Goal: Navigation & Orientation: Find specific page/section

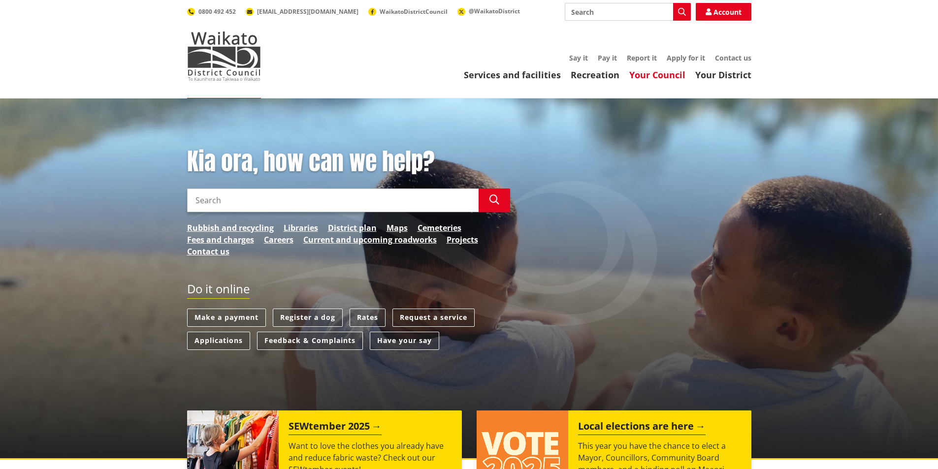
click at [662, 79] on link "Your Council" at bounding box center [657, 75] width 56 height 12
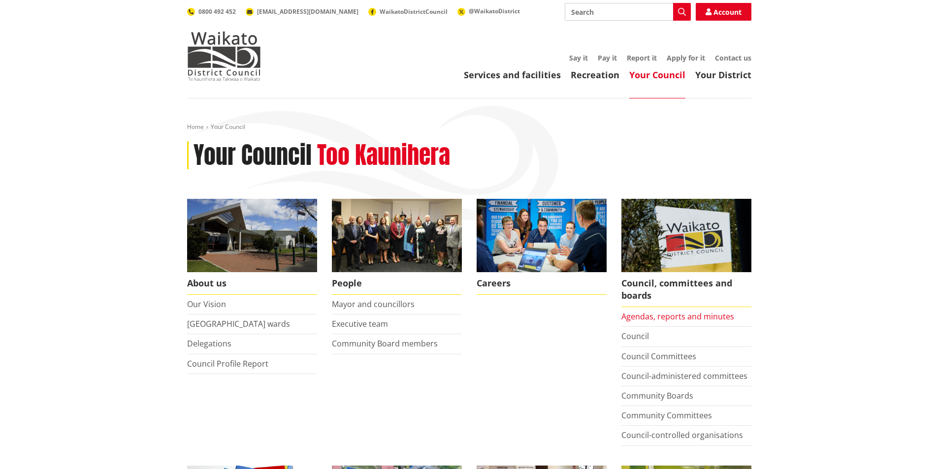
click at [663, 316] on link "Agendas, reports and minutes" at bounding box center [677, 316] width 113 height 11
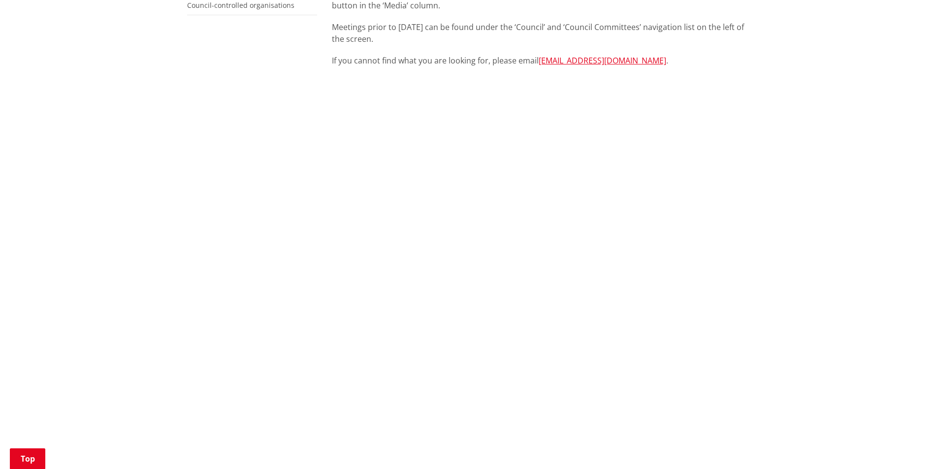
scroll to position [345, 0]
